Goal: Task Accomplishment & Management: Complete application form

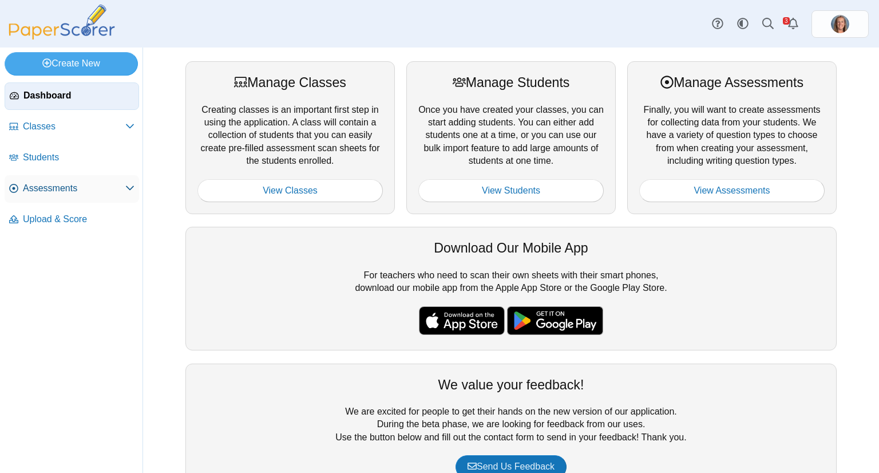
click at [75, 187] on span "Assessments" at bounding box center [74, 188] width 102 height 13
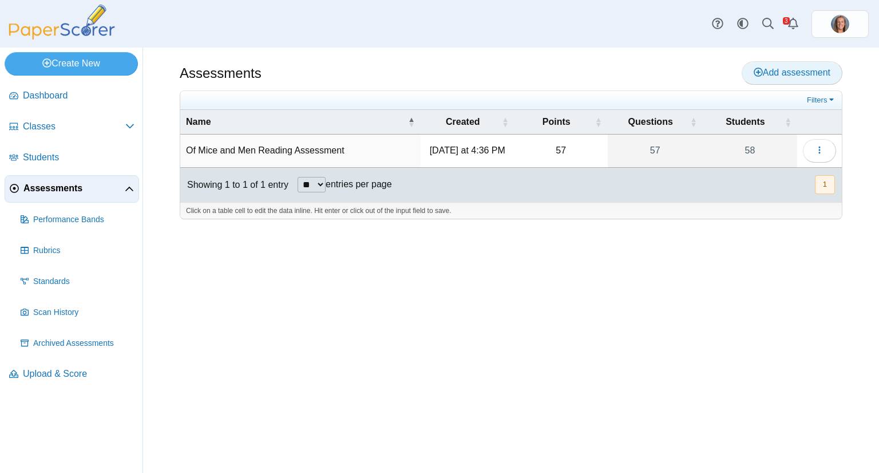
click at [775, 62] on link "Add assessment" at bounding box center [792, 72] width 101 height 23
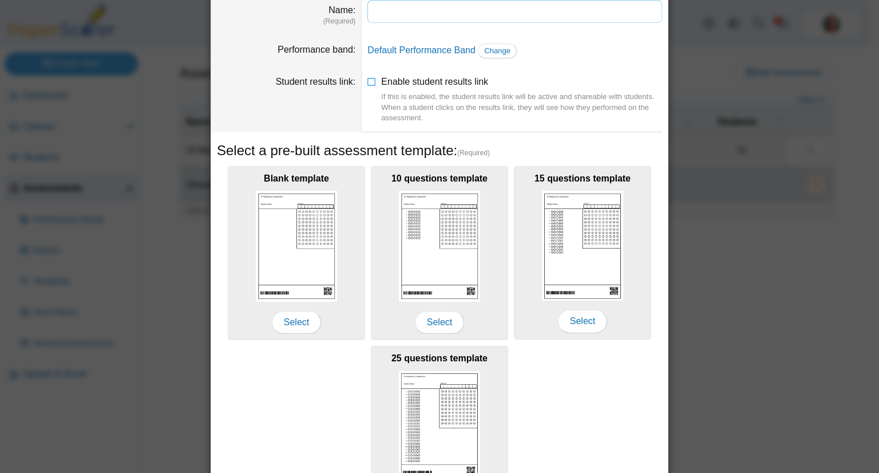
scroll to position [57, 0]
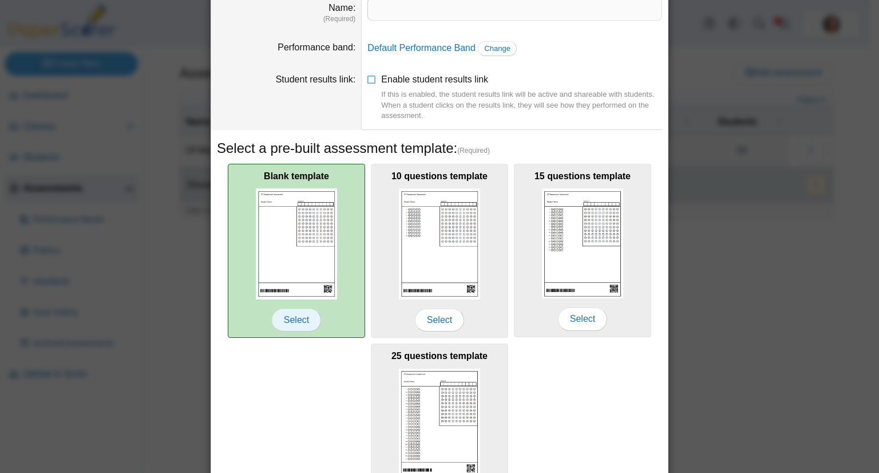
click at [295, 315] on span "Select" at bounding box center [296, 319] width 49 height 23
click at [297, 314] on span "Select" at bounding box center [296, 319] width 49 height 23
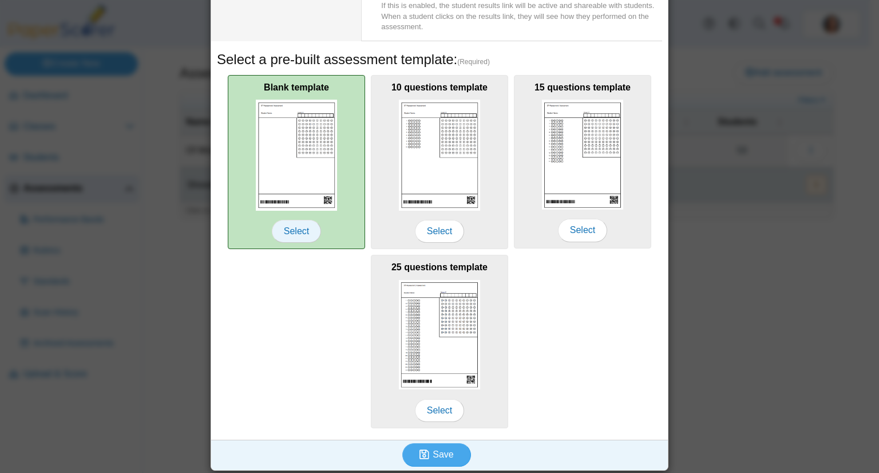
click at [300, 228] on span "Select" at bounding box center [296, 231] width 49 height 23
click at [299, 228] on span "Select" at bounding box center [296, 231] width 49 height 23
click at [302, 230] on span "Select" at bounding box center [296, 231] width 49 height 23
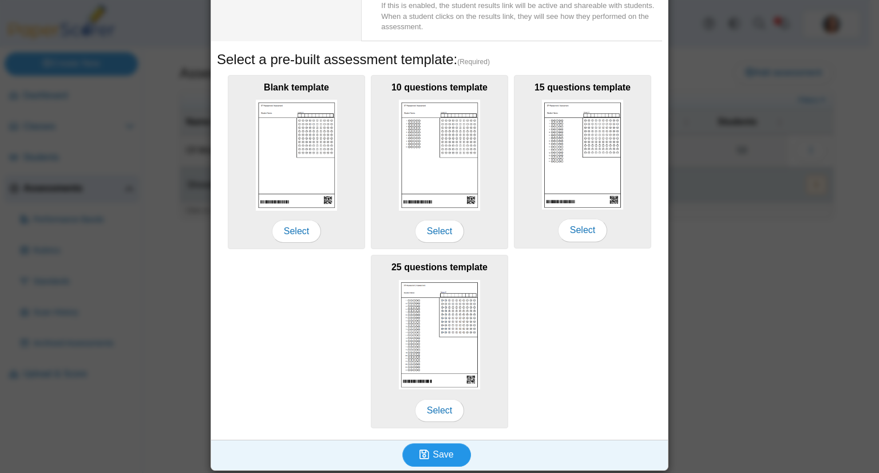
click at [443, 454] on span "Save" at bounding box center [443, 454] width 21 height 10
type input "**********"
click at [427, 448] on icon "submit" at bounding box center [425, 454] width 13 height 13
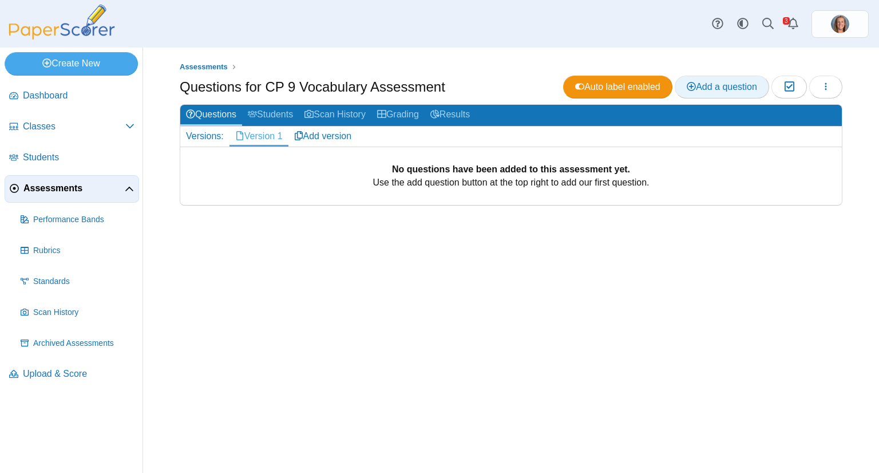
click at [715, 92] on span "Add a question" at bounding box center [722, 87] width 70 height 10
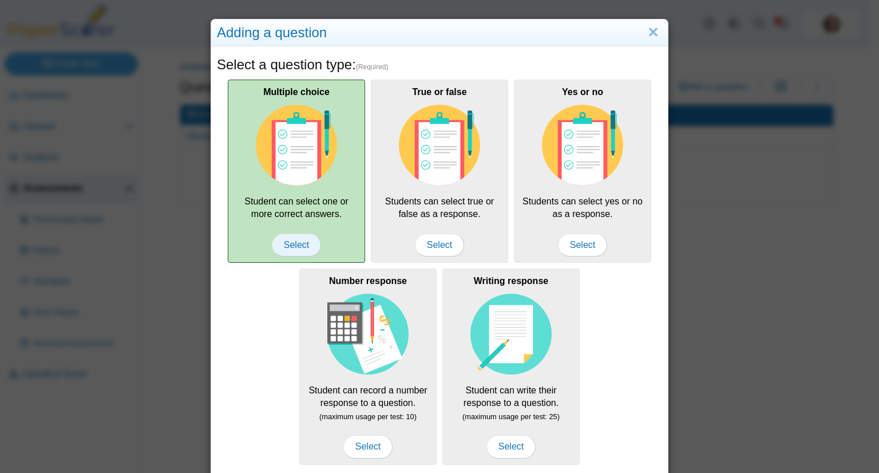
click at [302, 243] on span "Select" at bounding box center [296, 244] width 49 height 23
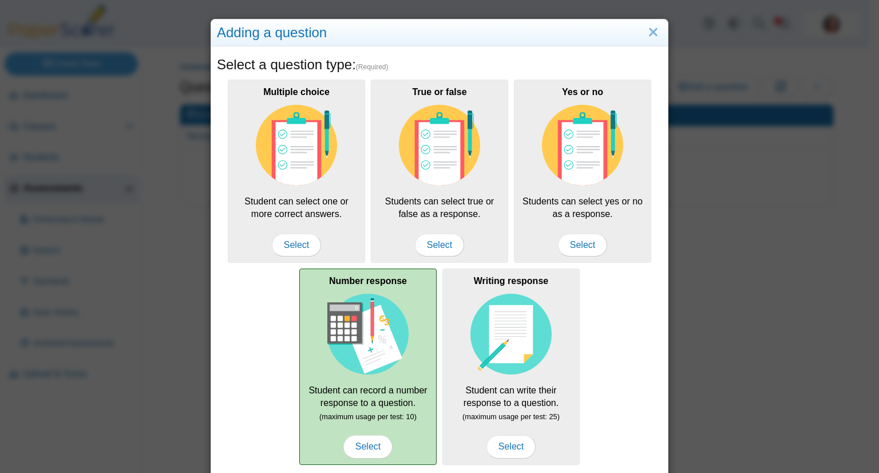
scroll to position [101, 0]
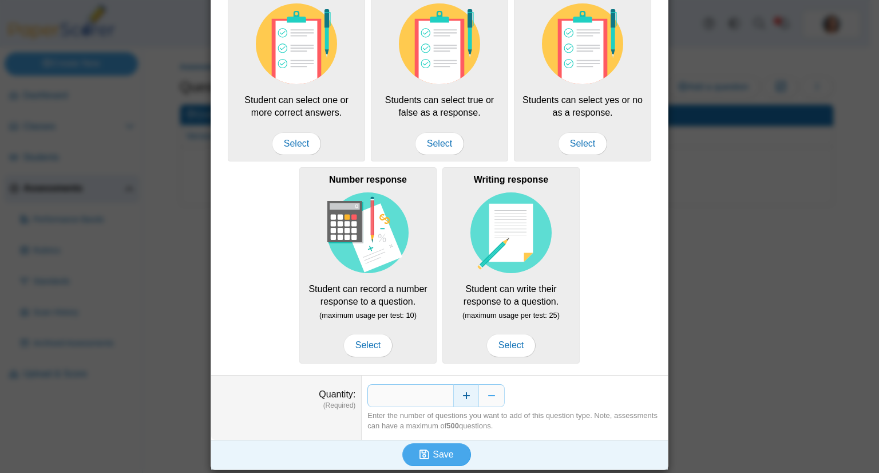
click at [462, 399] on button "Increase" at bounding box center [466, 395] width 26 height 23
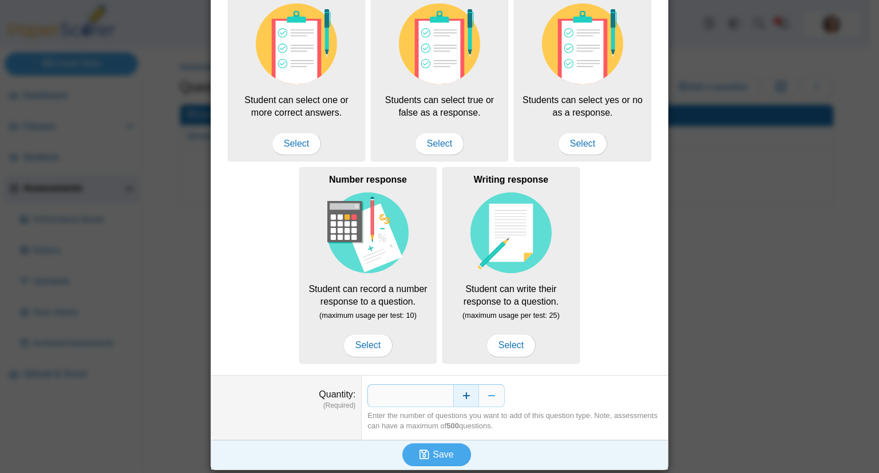
click at [462, 399] on button "Increase" at bounding box center [466, 395] width 26 height 23
click at [441, 449] on span "Save" at bounding box center [443, 454] width 21 height 10
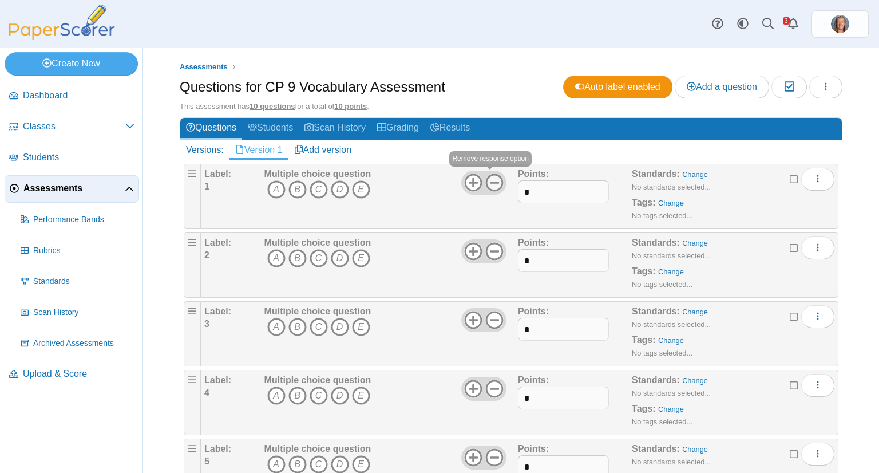
click at [487, 188] on use at bounding box center [494, 183] width 18 height 18
click at [487, 248] on icon at bounding box center [494, 251] width 18 height 18
click at [465, 245] on icon at bounding box center [473, 251] width 18 height 18
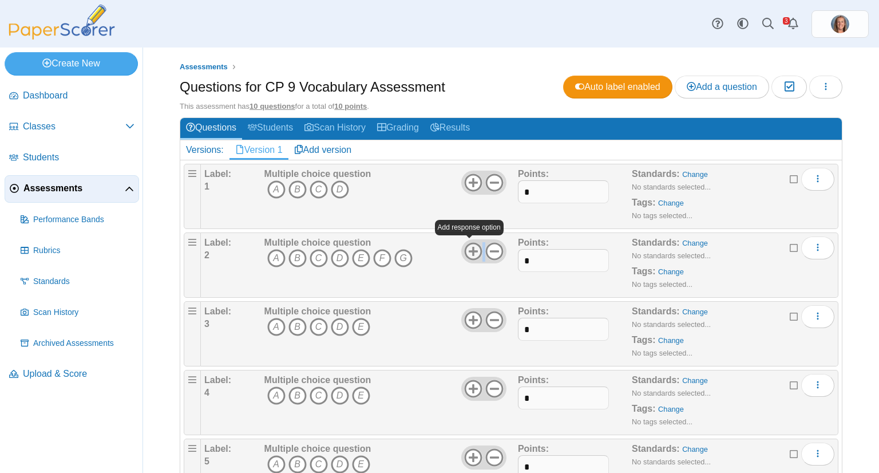
click at [465, 245] on icon at bounding box center [473, 251] width 18 height 18
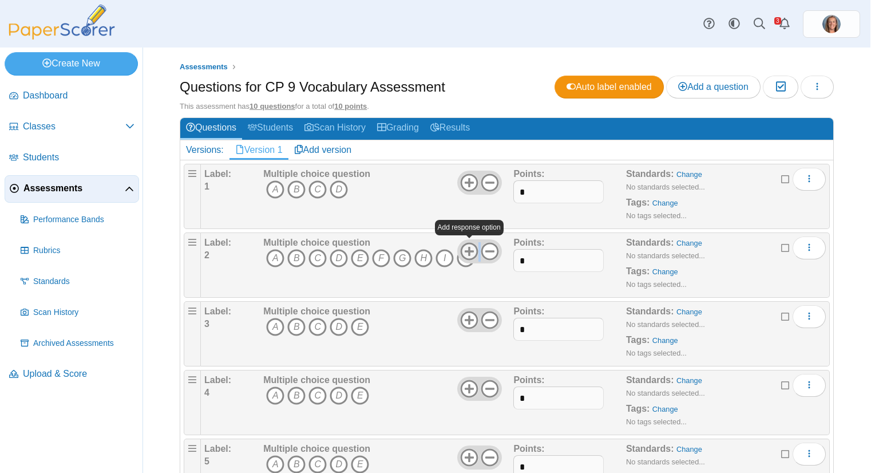
click at [465, 245] on icon at bounding box center [469, 251] width 18 height 18
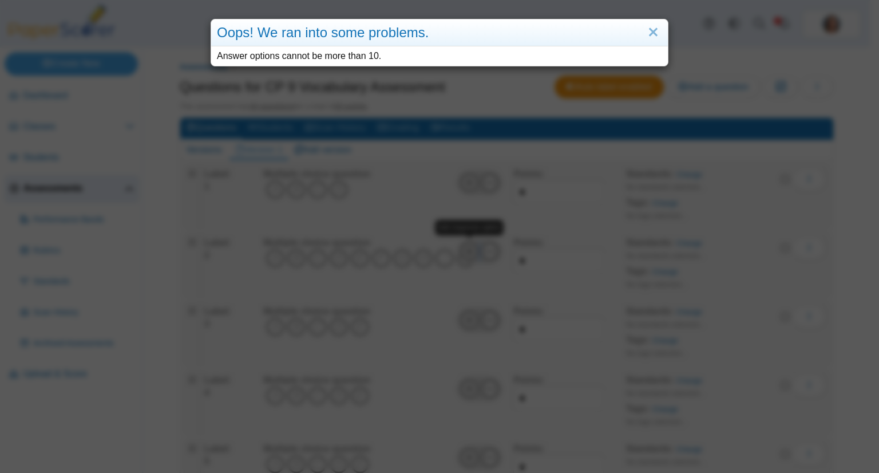
click at [465, 245] on body "Dashboard Classes Archived classes Students" at bounding box center [435, 236] width 870 height 473
click at [465, 245] on div "Oops! We ran into some problems. Answer options cannot be more than 10." at bounding box center [439, 236] width 879 height 473
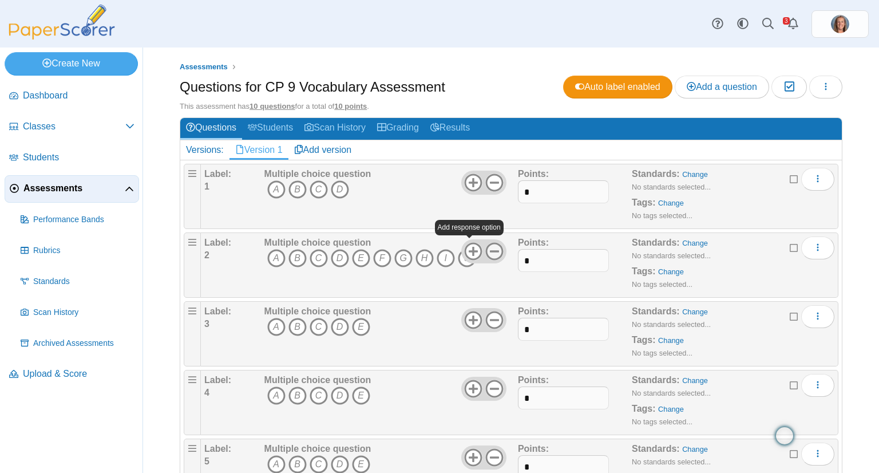
click at [485, 248] on icon at bounding box center [494, 251] width 18 height 18
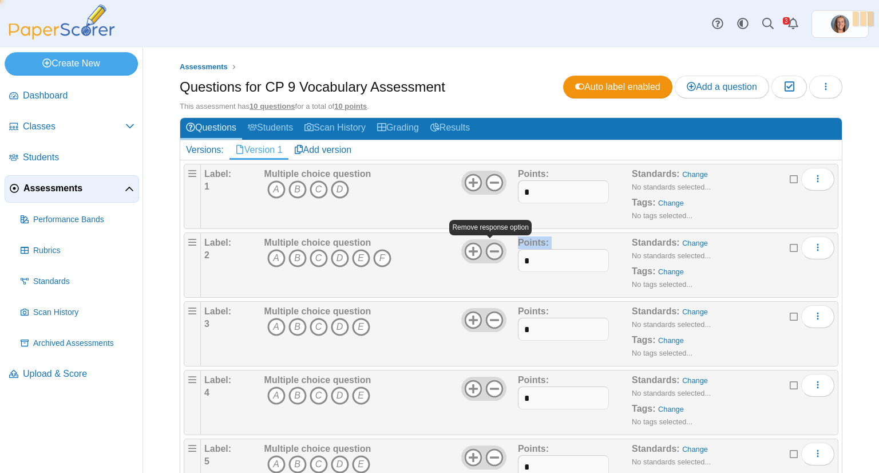
click at [485, 248] on icon at bounding box center [494, 251] width 18 height 18
click at [73, 157] on span "Students" at bounding box center [79, 157] width 112 height 13
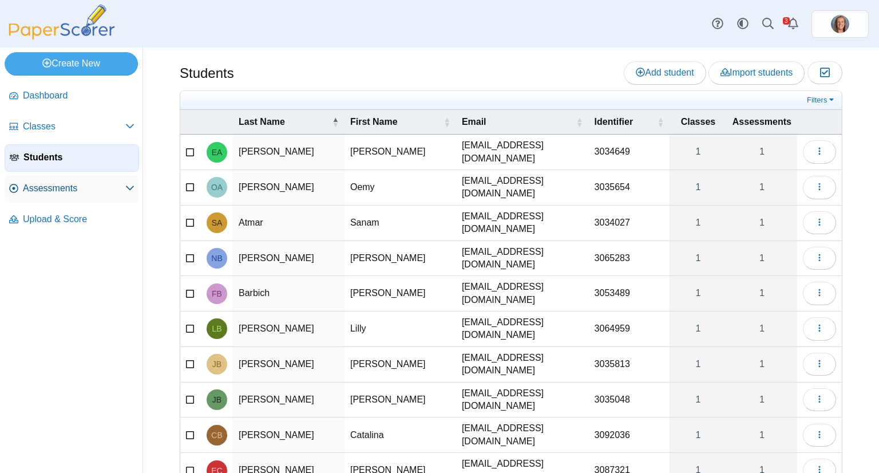
click at [76, 184] on span "Assessments" at bounding box center [74, 188] width 102 height 13
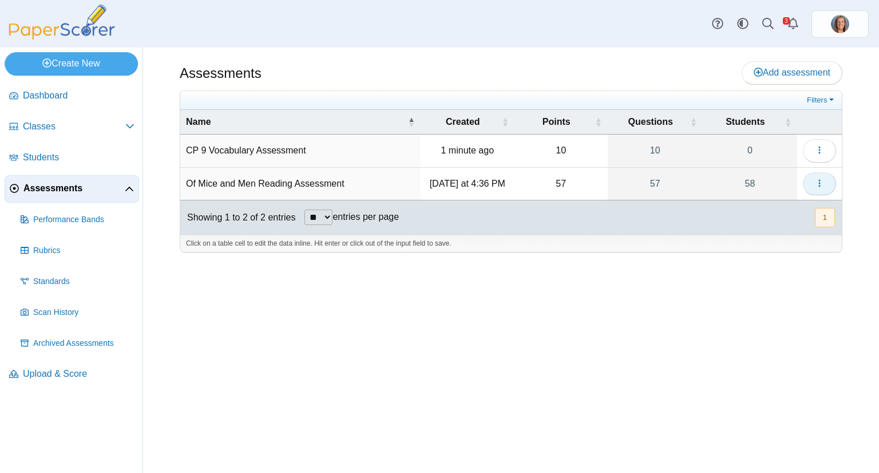
click at [833, 177] on button "button" at bounding box center [819, 183] width 33 height 23
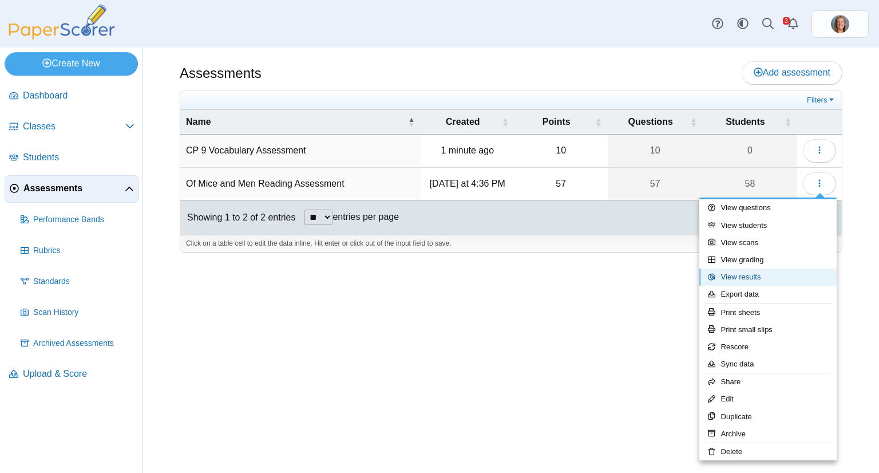
click at [774, 274] on link "View results" at bounding box center [767, 276] width 137 height 17
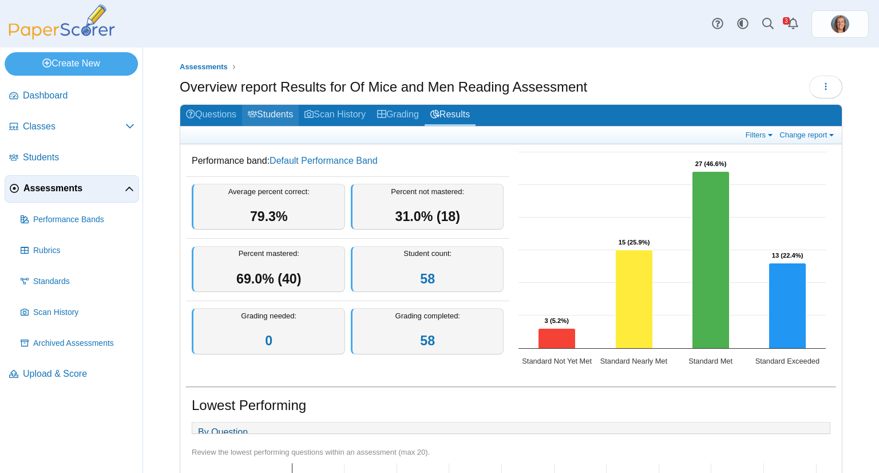
click at [284, 117] on link "Students" at bounding box center [270, 115] width 57 height 21
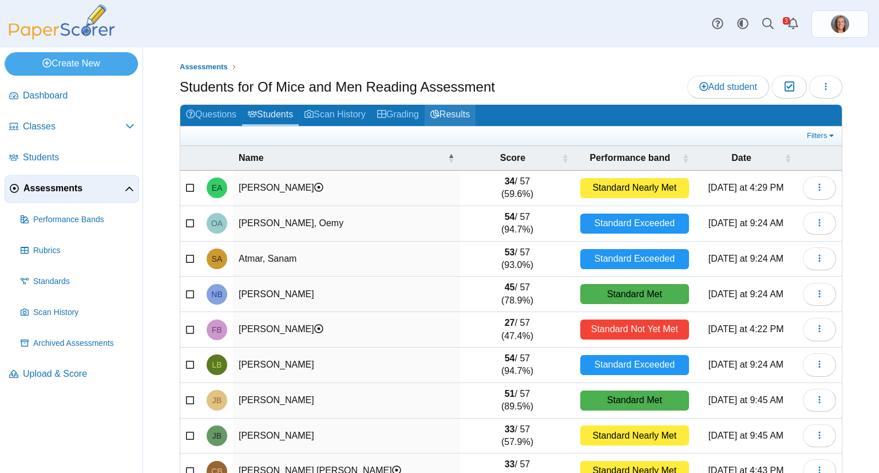
click at [460, 111] on link "Results" at bounding box center [450, 115] width 51 height 21
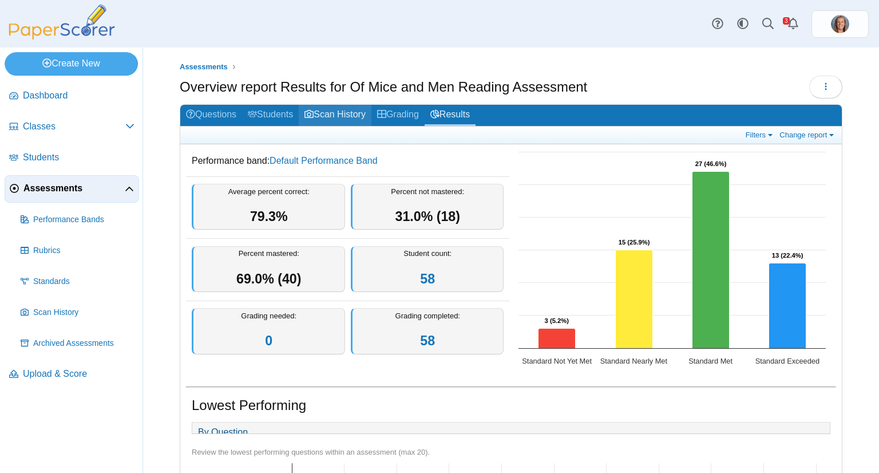
click at [328, 110] on link "Scan History" at bounding box center [335, 115] width 73 height 21
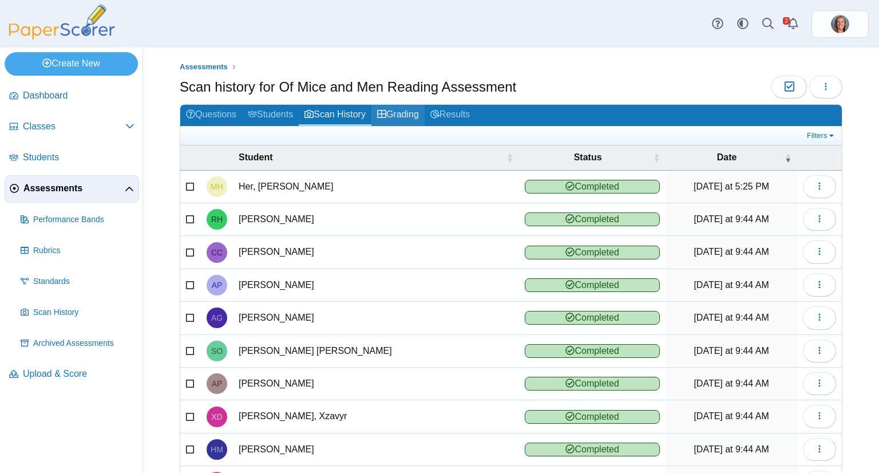
click at [389, 120] on link "Grading" at bounding box center [397, 115] width 53 height 21
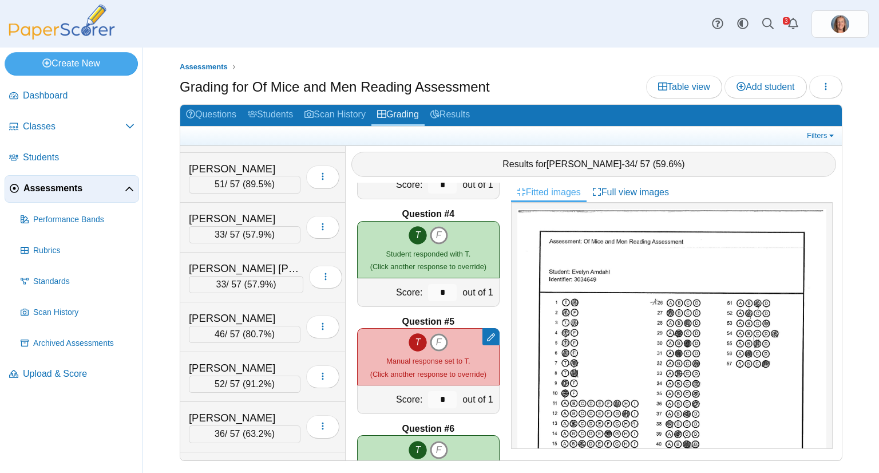
scroll to position [293, 0]
click at [249, 369] on div "[PERSON_NAME]" at bounding box center [245, 367] width 112 height 15
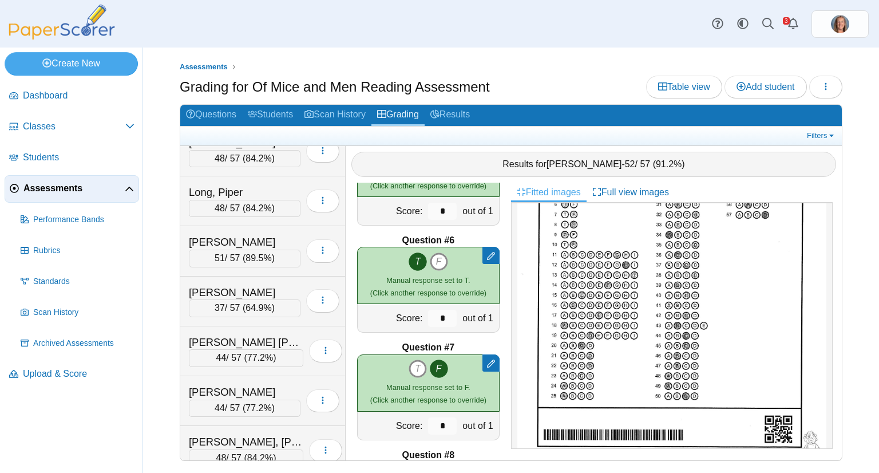
scroll to position [1419, 0]
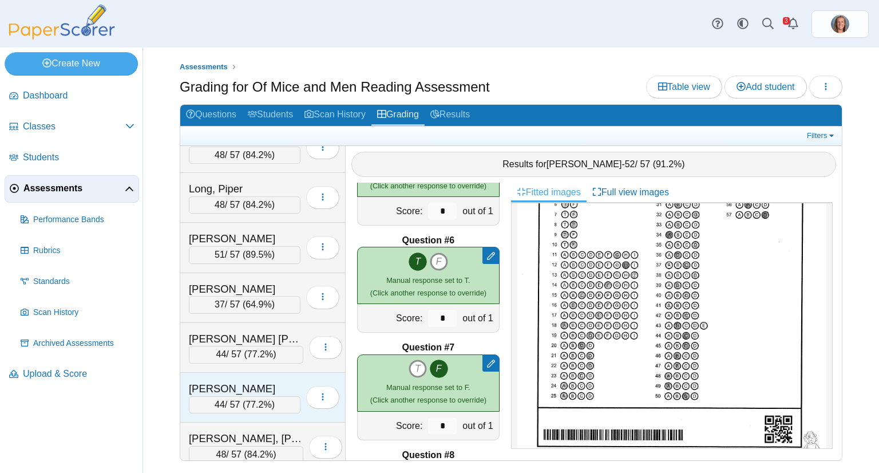
click at [215, 399] on span "44" at bounding box center [220, 404] width 10 height 10
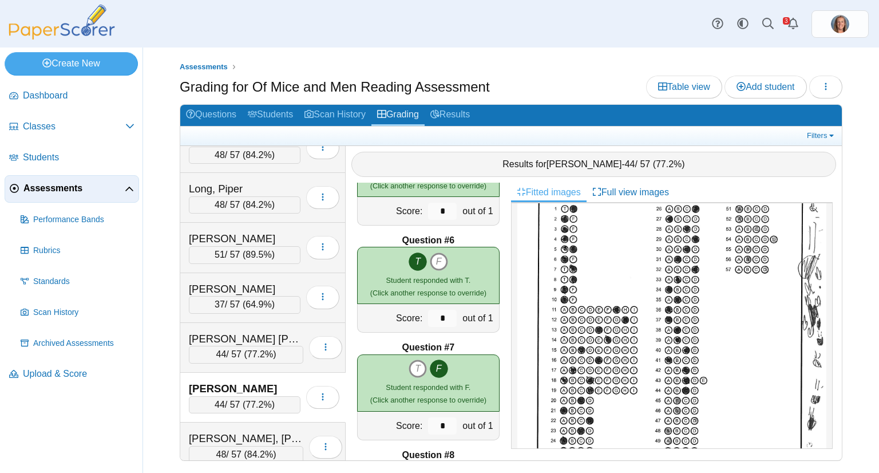
scroll to position [96, 0]
